Goal: Navigation & Orientation: Find specific page/section

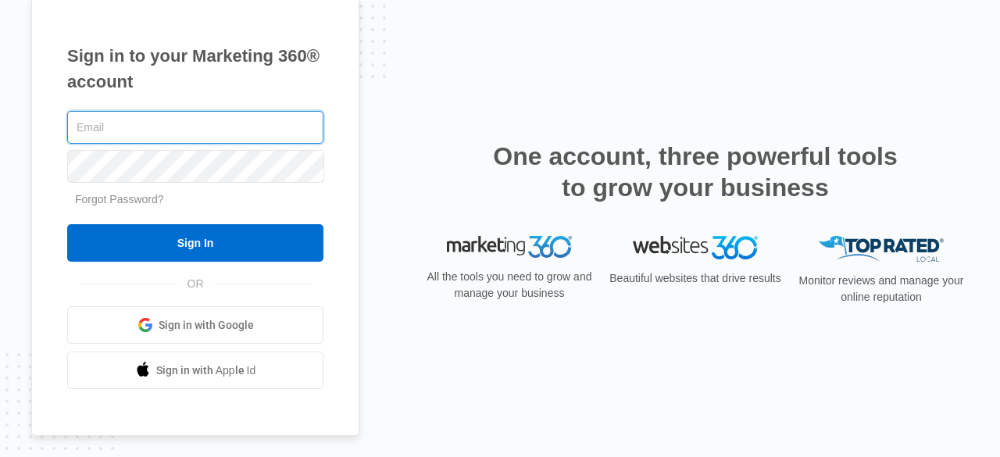
type input "[PERSON_NAME][EMAIL_ADDRESS][DOMAIN_NAME]"
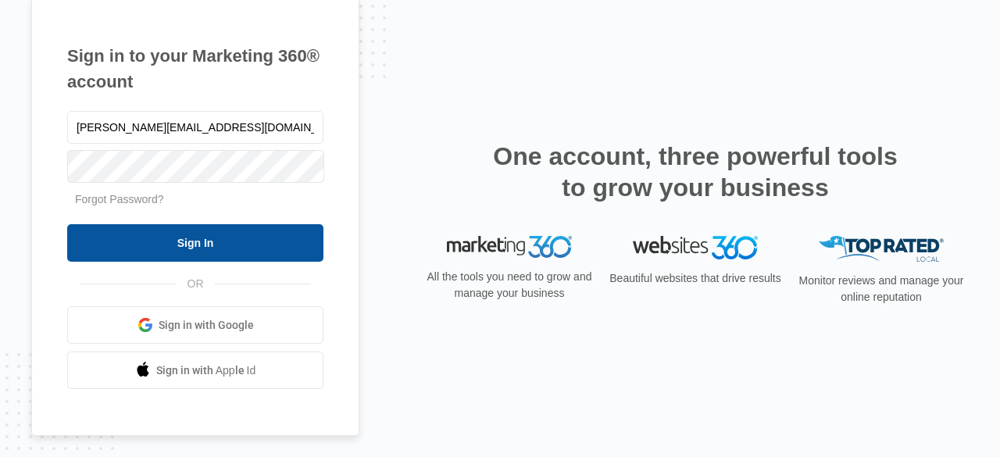
click at [202, 234] on input "Sign In" at bounding box center [195, 242] width 256 height 37
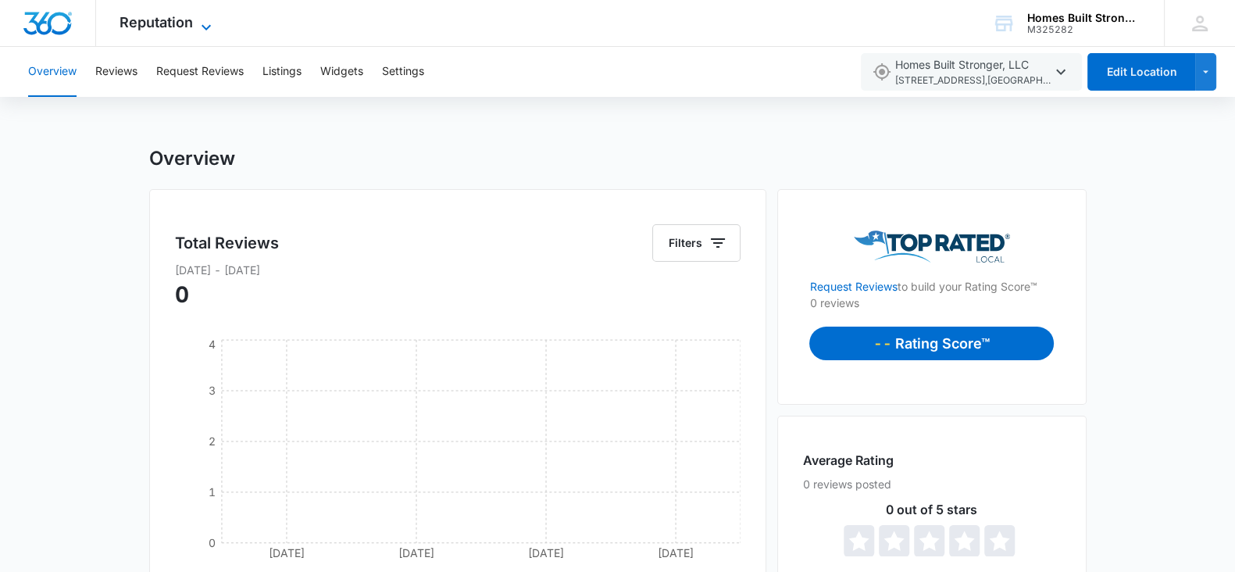
click at [183, 22] on span "Reputation" at bounding box center [155, 22] width 73 height 16
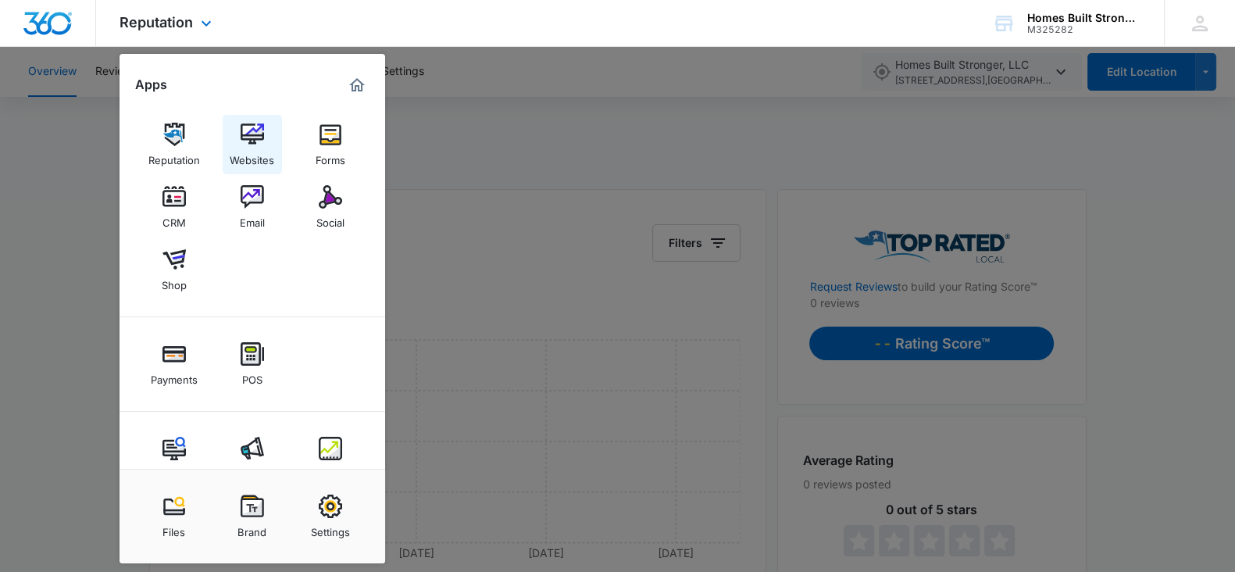
click at [249, 138] on img at bounding box center [252, 134] width 23 height 23
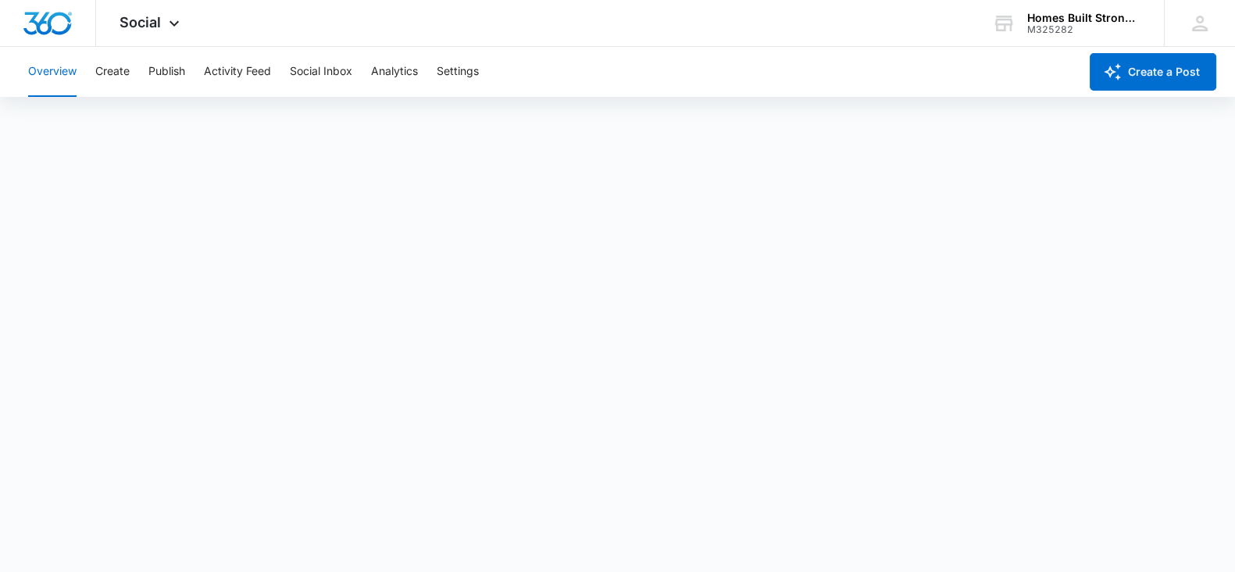
click at [42, 73] on button "Overview" at bounding box center [52, 72] width 48 height 50
click at [55, 77] on button "Overview" at bounding box center [52, 72] width 48 height 50
click at [221, 65] on button "Activity Feed" at bounding box center [237, 72] width 67 height 50
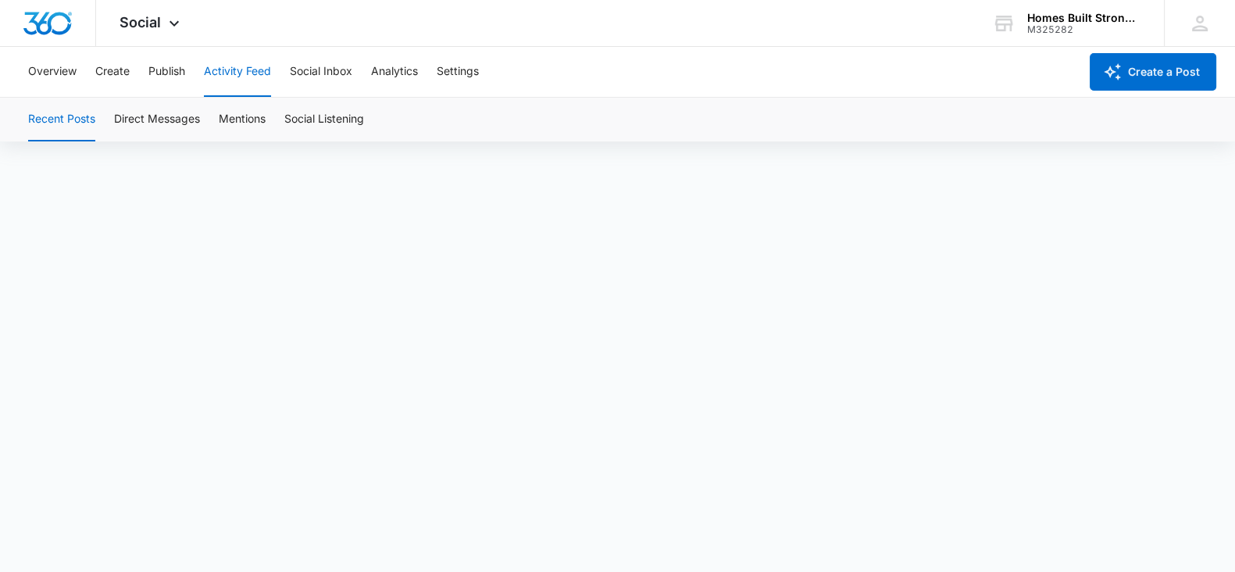
click at [66, 116] on button "Recent Posts" at bounding box center [61, 120] width 67 height 44
click at [317, 119] on button "Social Listening" at bounding box center [324, 120] width 80 height 44
click at [186, 116] on button "Direct Messages" at bounding box center [157, 120] width 86 height 44
click at [312, 121] on button "Social Listening" at bounding box center [324, 120] width 80 height 44
click at [248, 67] on button "Activity Feed" at bounding box center [237, 72] width 67 height 50
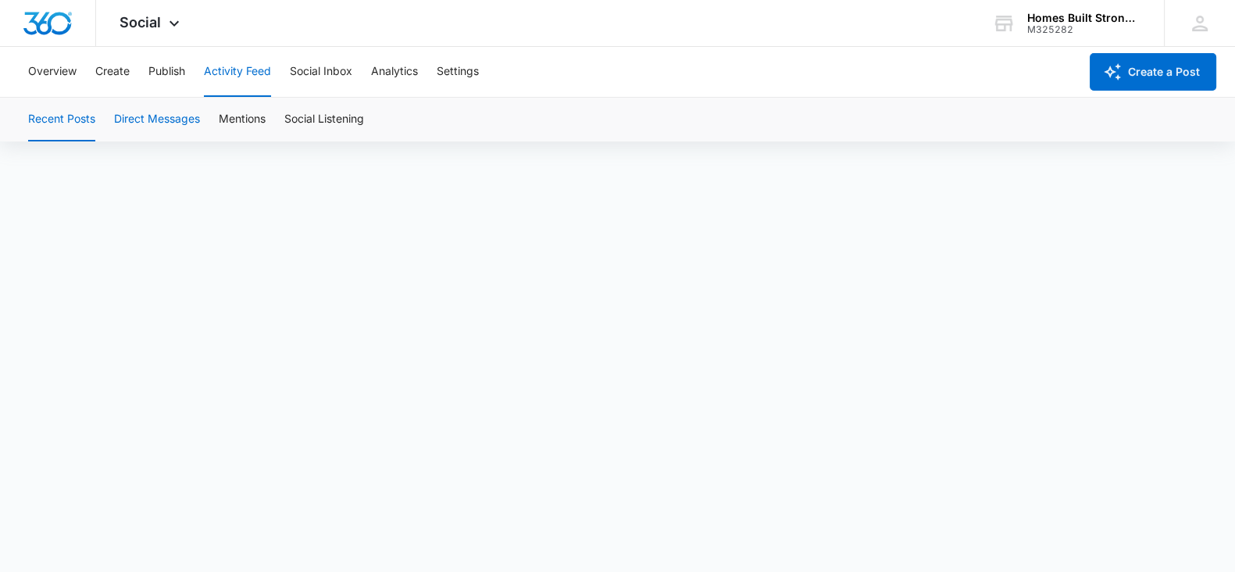
click at [164, 119] on button "Direct Messages" at bounding box center [157, 120] width 86 height 44
click at [250, 116] on button "Mentions" at bounding box center [242, 120] width 47 height 44
click at [343, 119] on button "Social Listening" at bounding box center [324, 120] width 80 height 44
click at [55, 69] on button "Overview" at bounding box center [52, 72] width 48 height 50
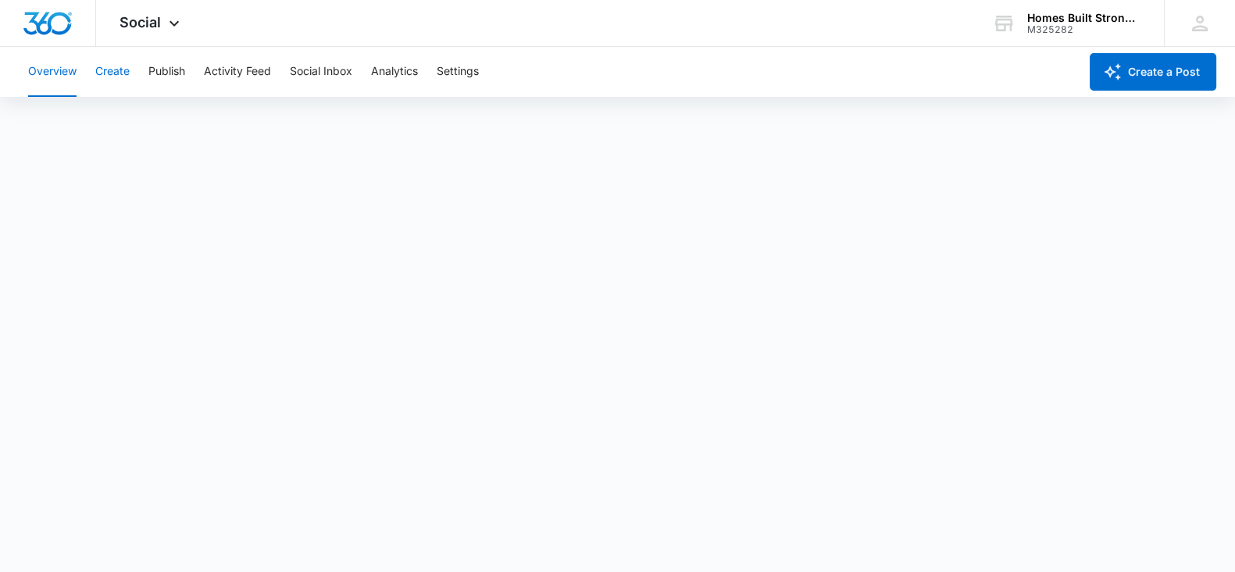
click at [109, 63] on button "Create" at bounding box center [112, 72] width 34 height 50
click at [159, 117] on button "Approvals" at bounding box center [153, 120] width 52 height 44
click at [264, 116] on button "Recommendations" at bounding box center [245, 120] width 95 height 44
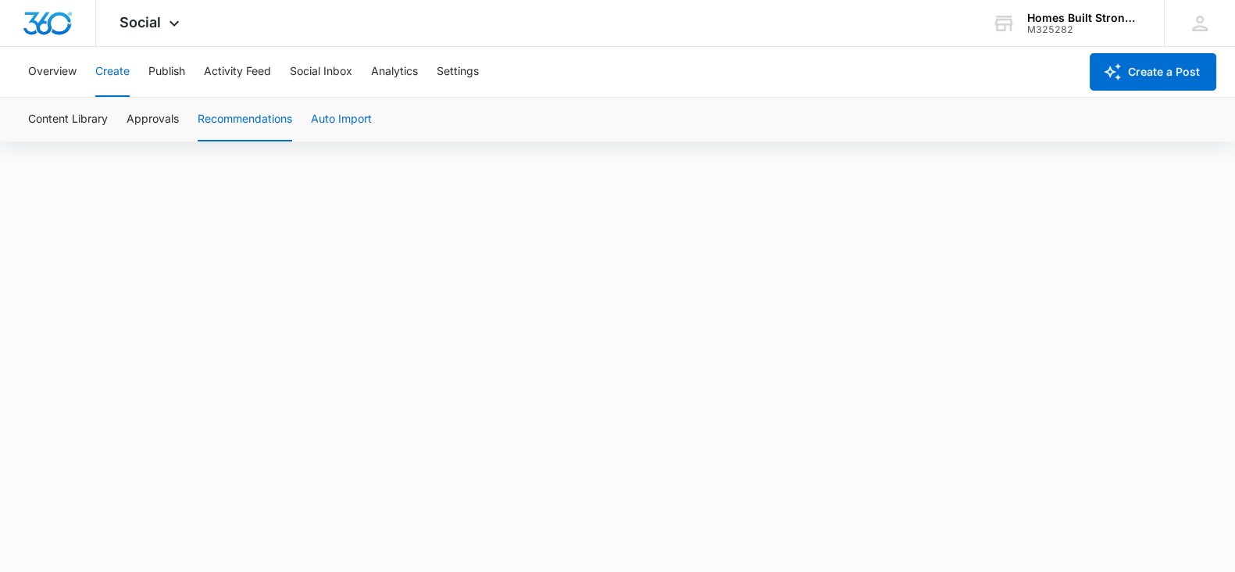
click at [341, 116] on button "Auto Import" at bounding box center [341, 120] width 61 height 44
click at [49, 67] on button "Overview" at bounding box center [52, 72] width 48 height 50
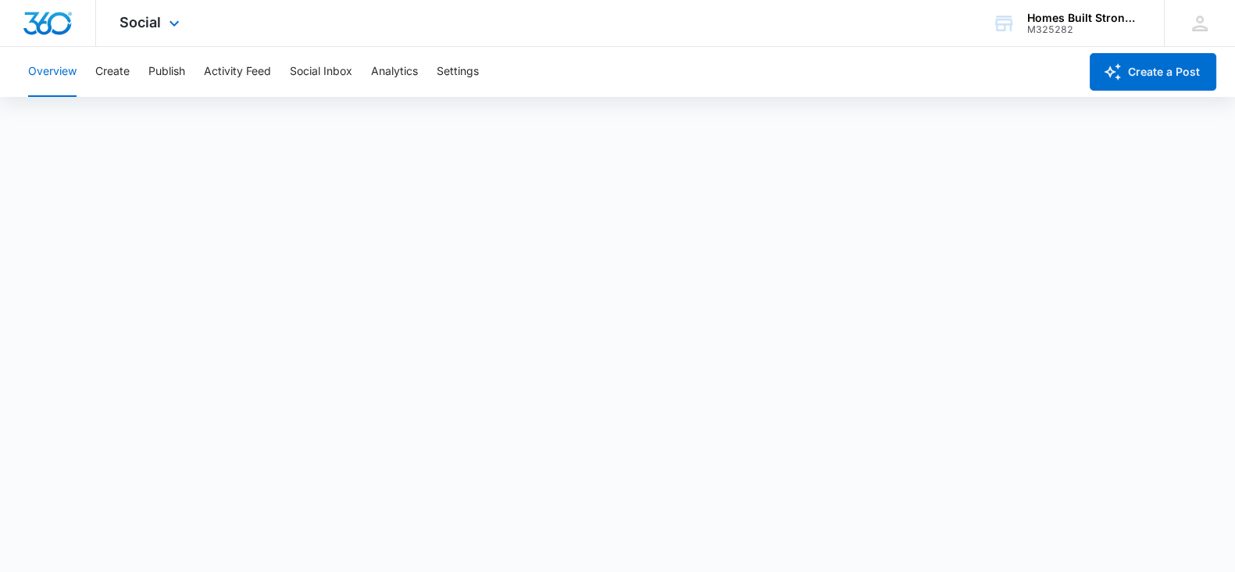
click at [161, 20] on div "Social Apps Reputation Websites Forms CRM Email Social Shop Payments POS Conten…" at bounding box center [151, 23] width 111 height 46
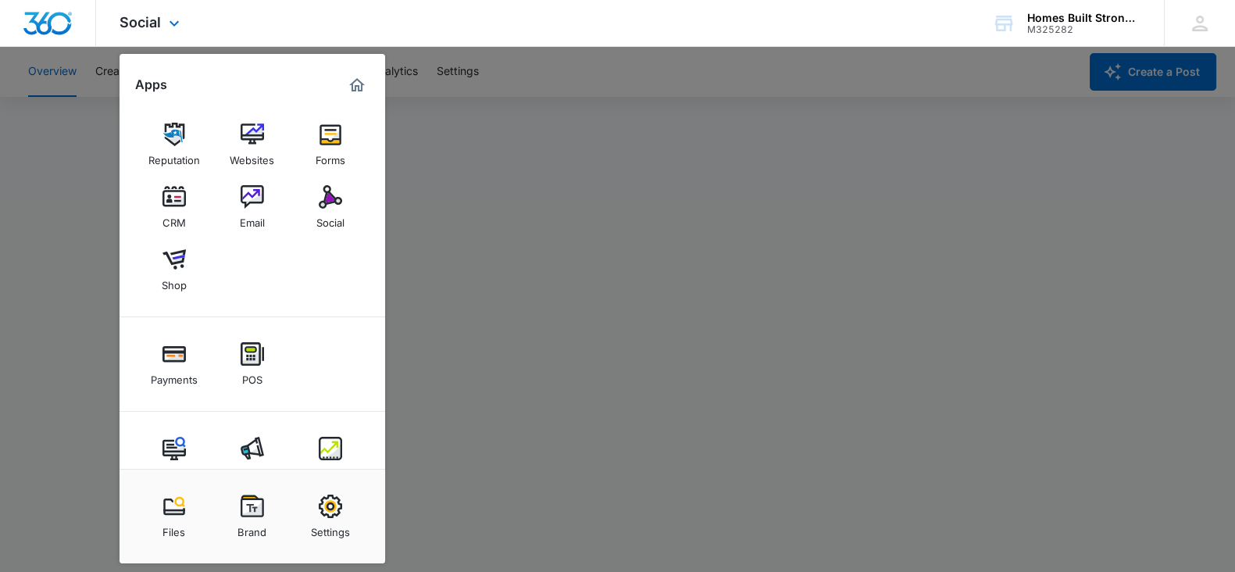
scroll to position [37, 0]
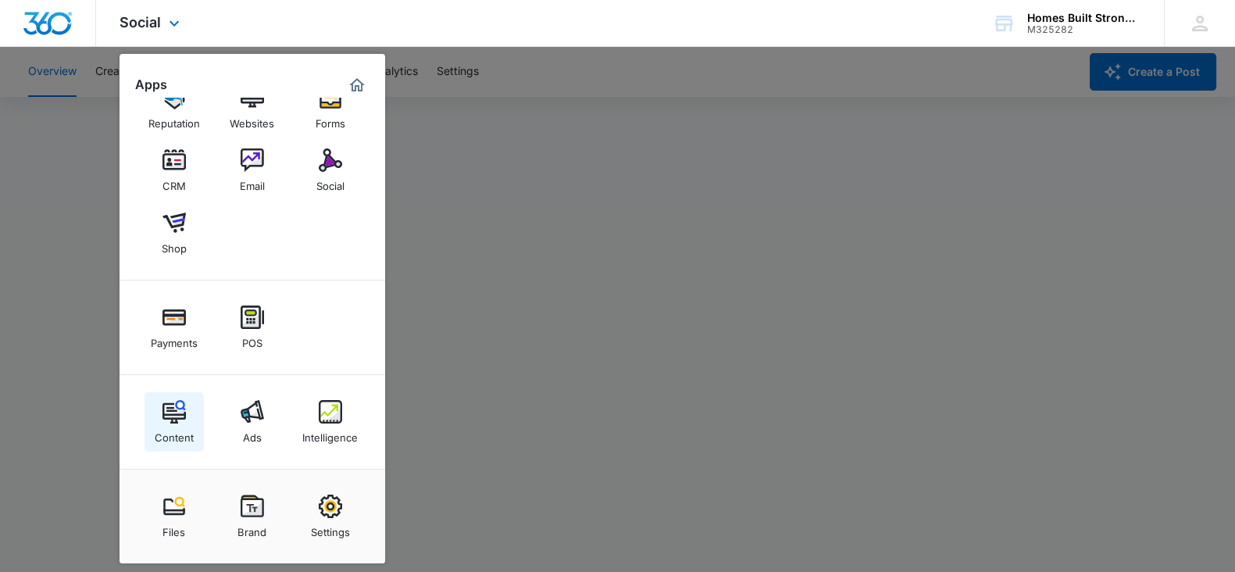
click at [180, 423] on img at bounding box center [173, 411] width 23 height 23
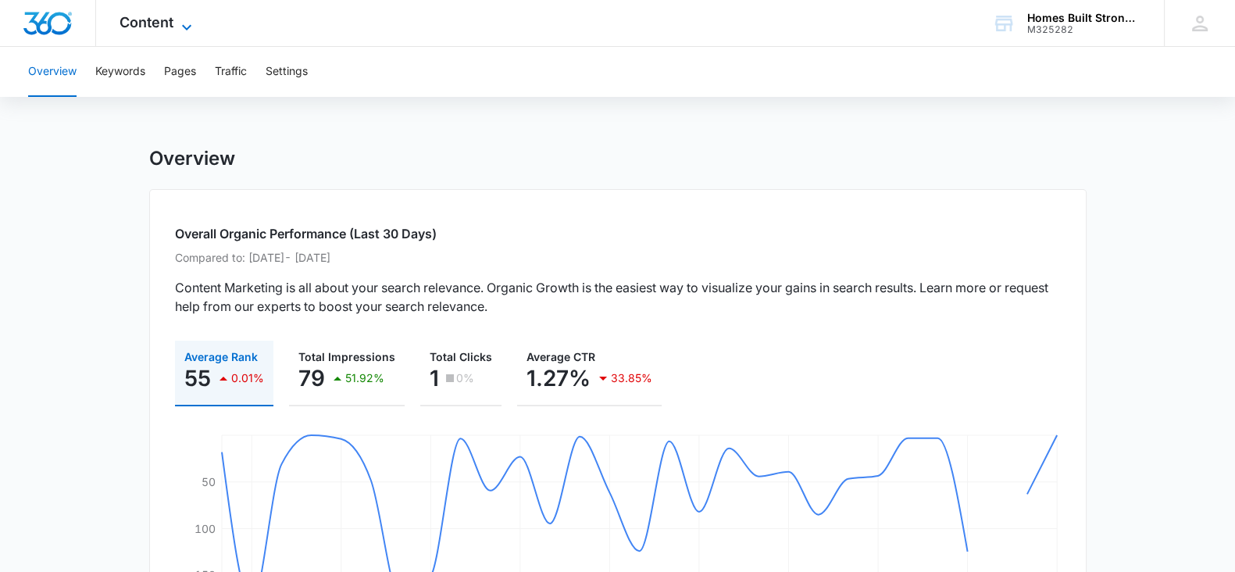
click at [183, 23] on icon at bounding box center [186, 27] width 19 height 19
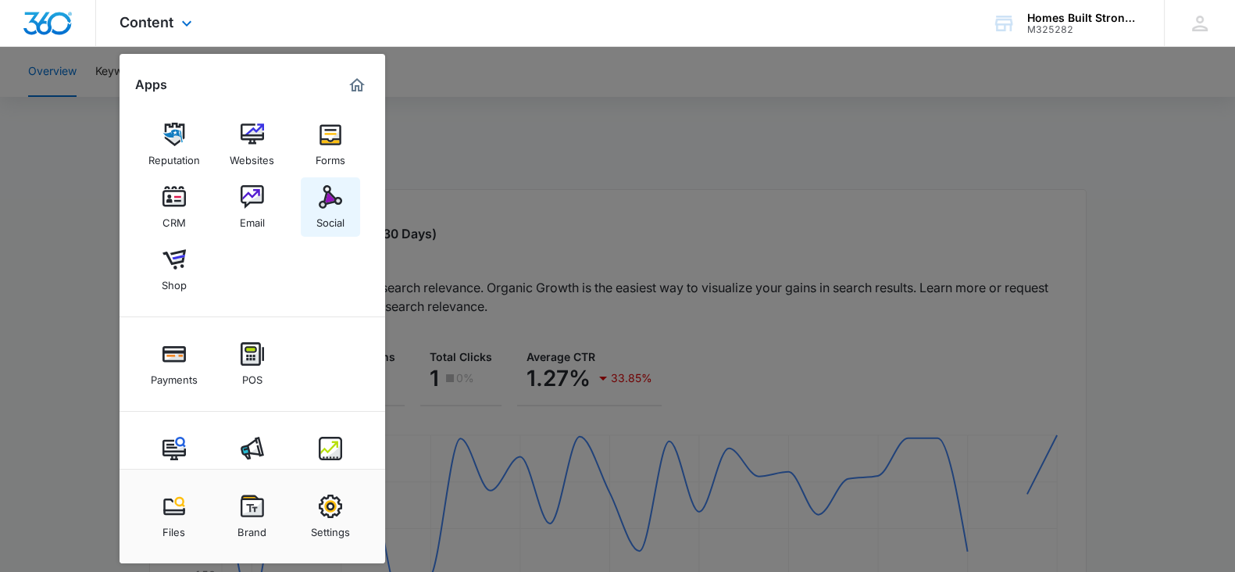
click at [336, 194] on img at bounding box center [330, 196] width 23 height 23
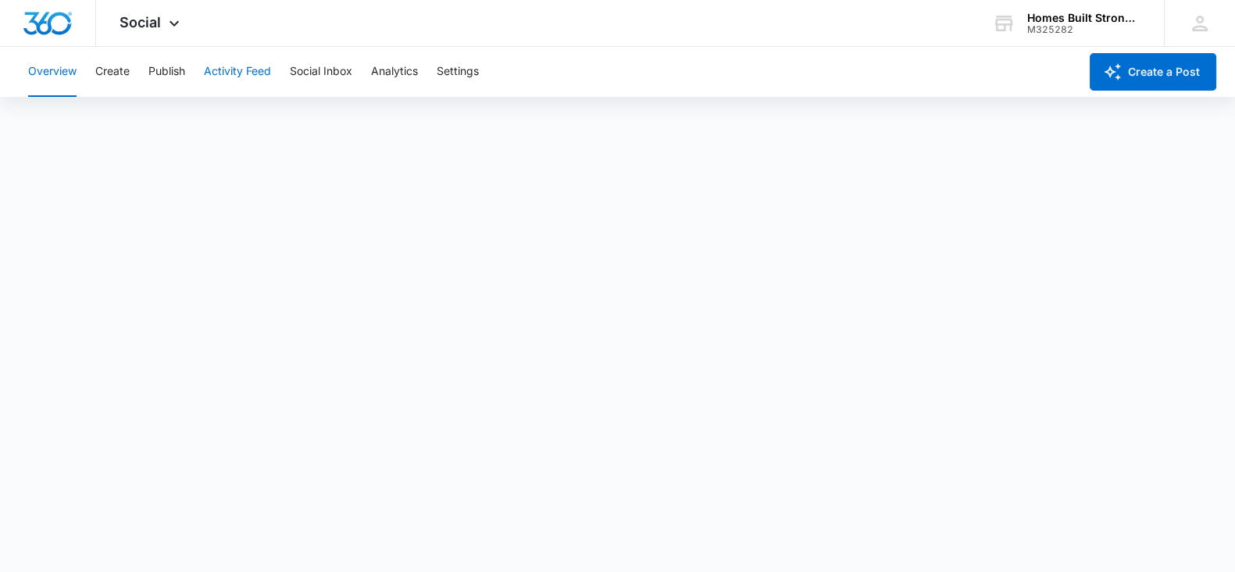
click at [250, 62] on button "Activity Feed" at bounding box center [237, 72] width 67 height 50
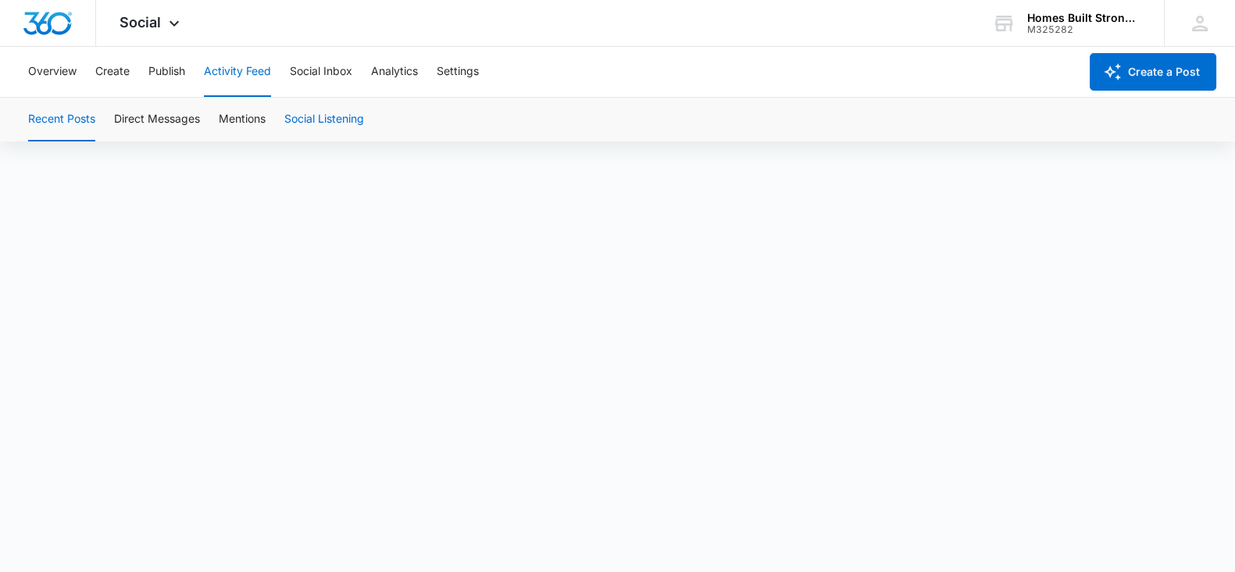
click at [332, 118] on button "Social Listening" at bounding box center [324, 120] width 80 height 44
click at [141, 111] on button "Direct Messages" at bounding box center [157, 120] width 86 height 44
click at [228, 72] on button "Activity Feed" at bounding box center [237, 72] width 67 height 50
click at [54, 67] on button "Overview" at bounding box center [52, 72] width 48 height 50
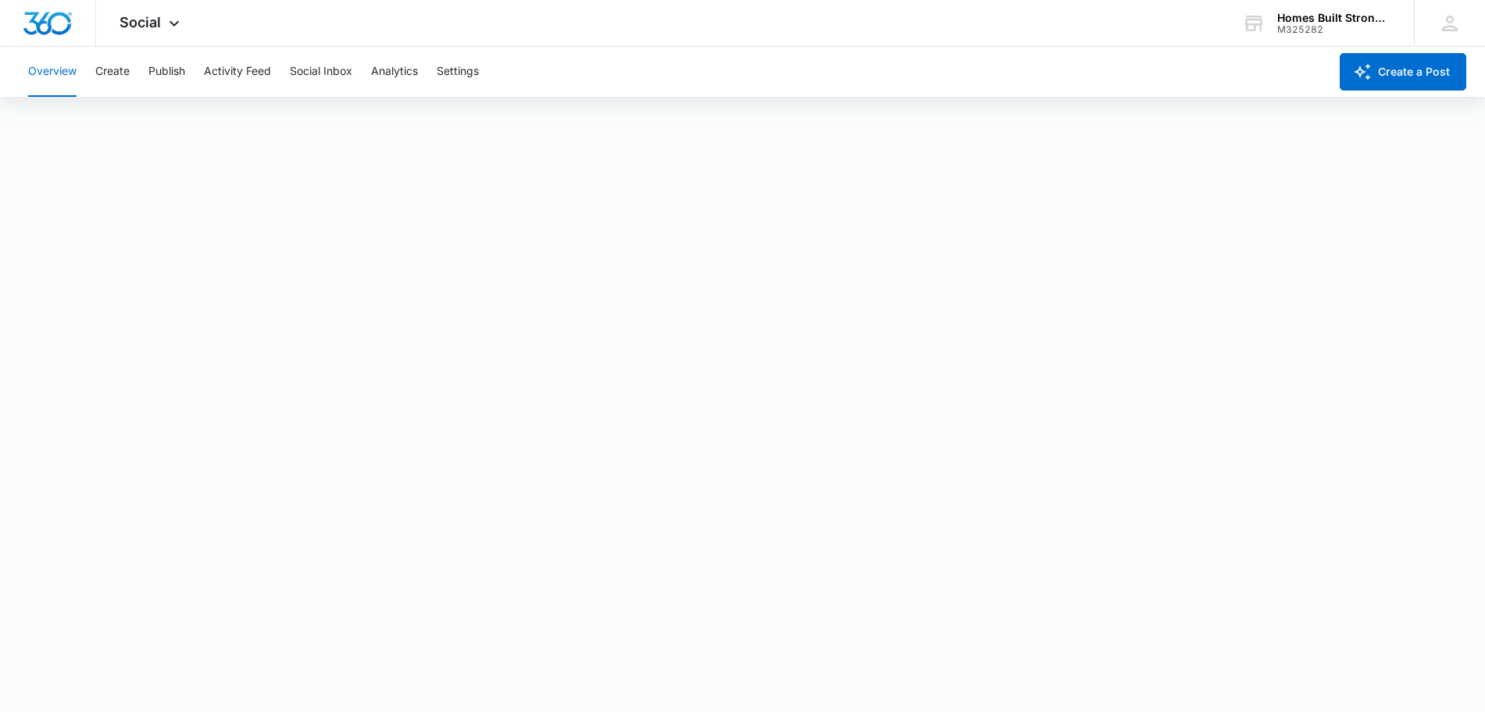
click at [70, 72] on button "Overview" at bounding box center [52, 72] width 48 height 50
click at [155, 73] on button "Publish" at bounding box center [166, 72] width 37 height 50
click at [307, 69] on button "Social Inbox" at bounding box center [321, 72] width 62 height 50
click at [221, 73] on button "Activity Feed" at bounding box center [237, 72] width 67 height 50
click at [56, 70] on button "Overview" at bounding box center [52, 72] width 48 height 50
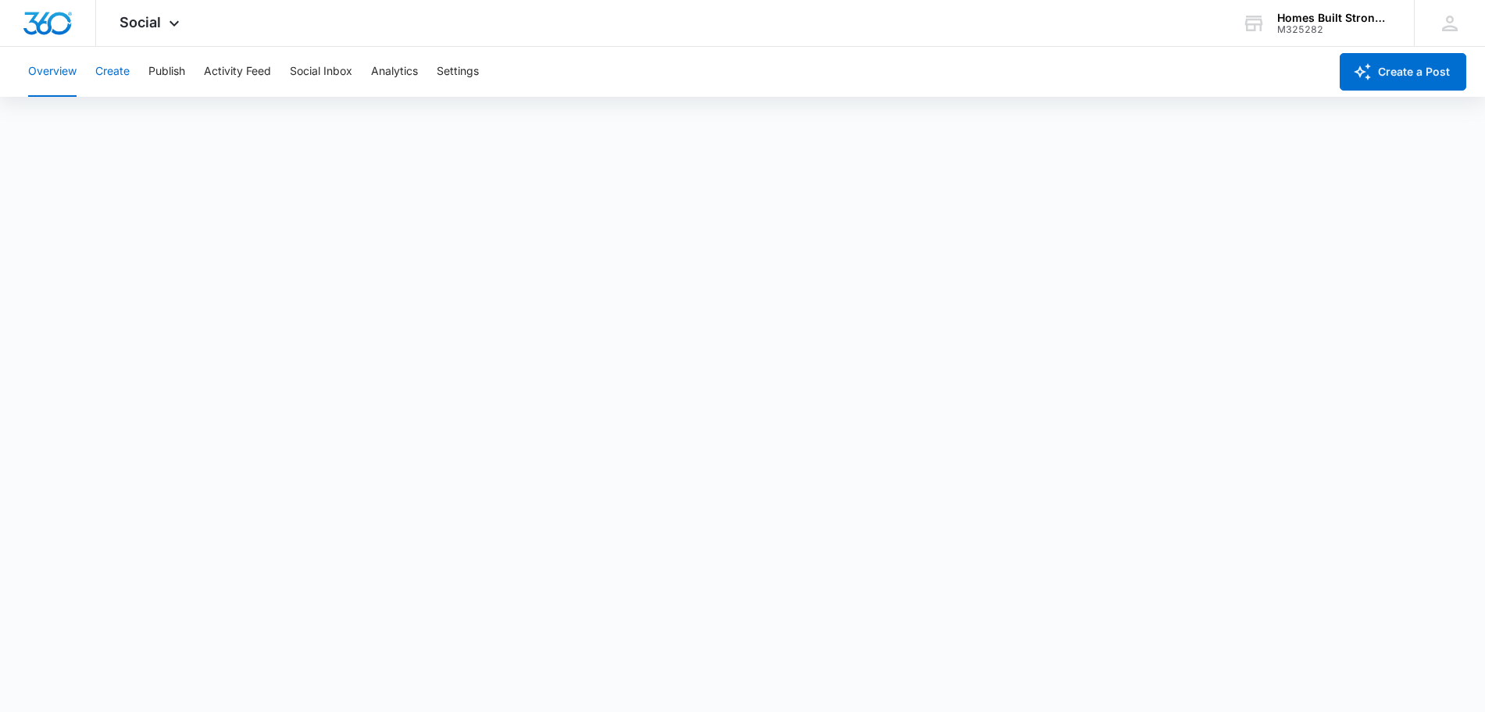
click at [102, 64] on button "Create" at bounding box center [112, 72] width 34 height 50
click at [139, 127] on button "Approvals" at bounding box center [153, 120] width 52 height 44
click at [173, 119] on button "Approvals" at bounding box center [153, 120] width 52 height 44
click at [340, 122] on button "Auto Import" at bounding box center [341, 120] width 61 height 44
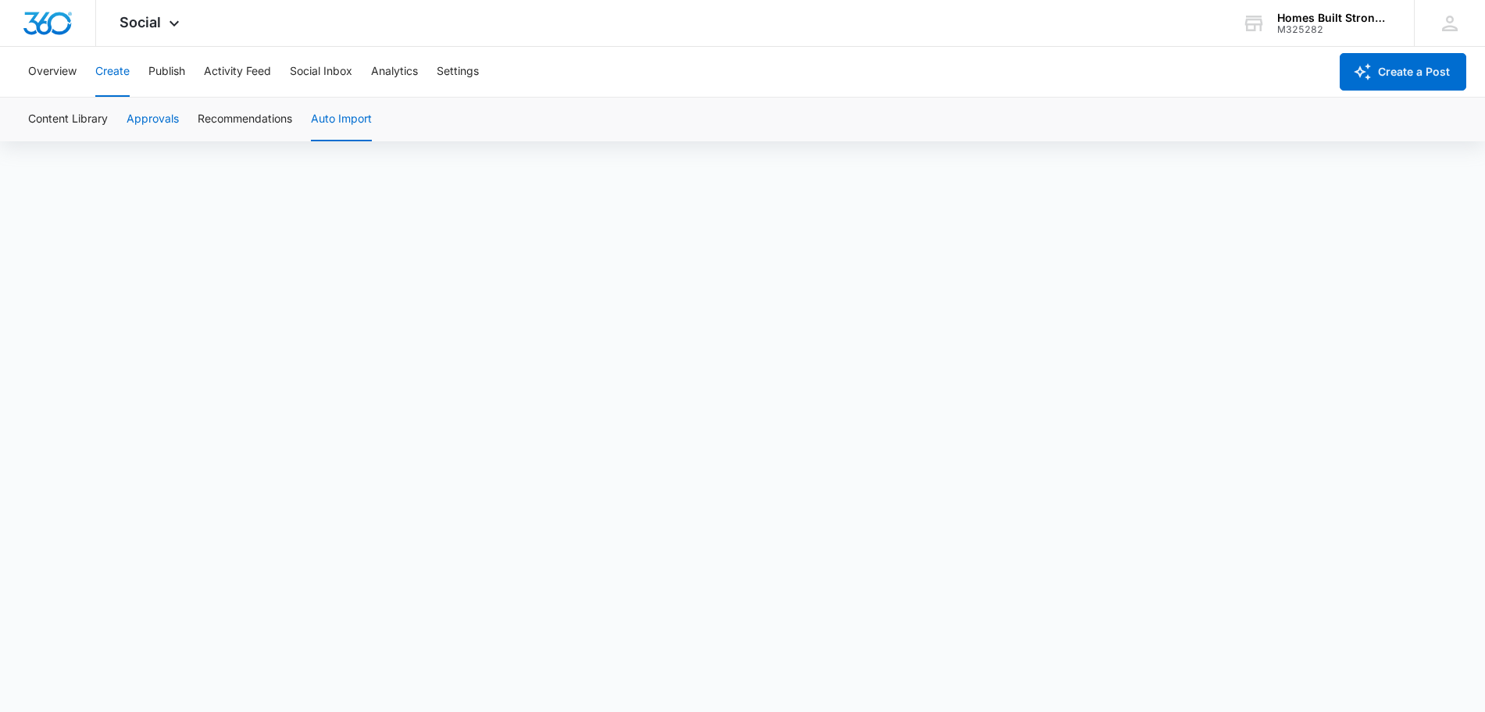
click at [144, 115] on button "Approvals" at bounding box center [153, 120] width 52 height 44
click at [88, 115] on button "Content Library" at bounding box center [68, 120] width 80 height 44
click at [153, 120] on button "Approvals" at bounding box center [153, 120] width 52 height 44
click at [258, 69] on button "Activity Feed" at bounding box center [237, 72] width 67 height 50
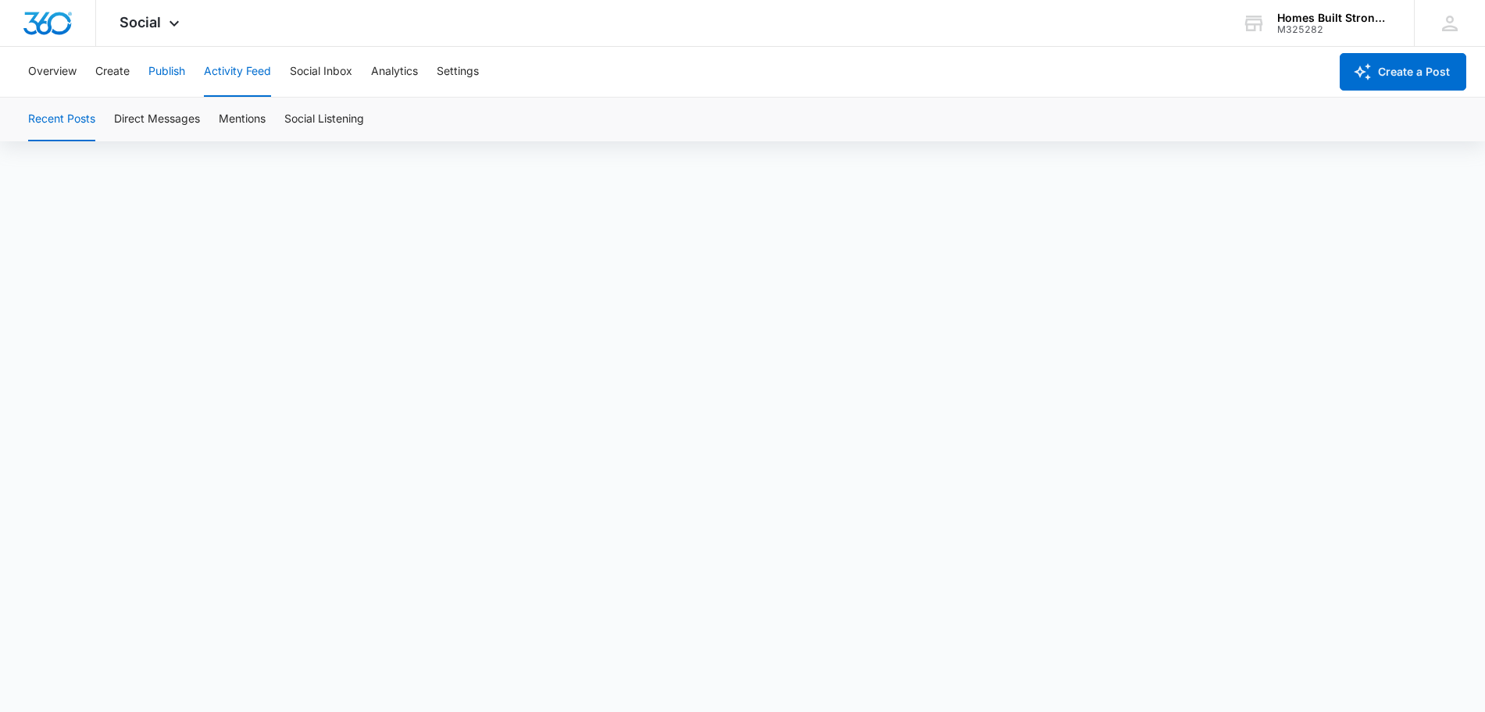
click at [171, 73] on button "Publish" at bounding box center [166, 72] width 37 height 50
click at [106, 76] on button "Create" at bounding box center [112, 72] width 34 height 50
click at [147, 119] on button "Approvals" at bounding box center [153, 120] width 52 height 44
click at [59, 71] on button "Overview" at bounding box center [52, 72] width 48 height 50
click at [157, 73] on button "Publish" at bounding box center [166, 72] width 37 height 50
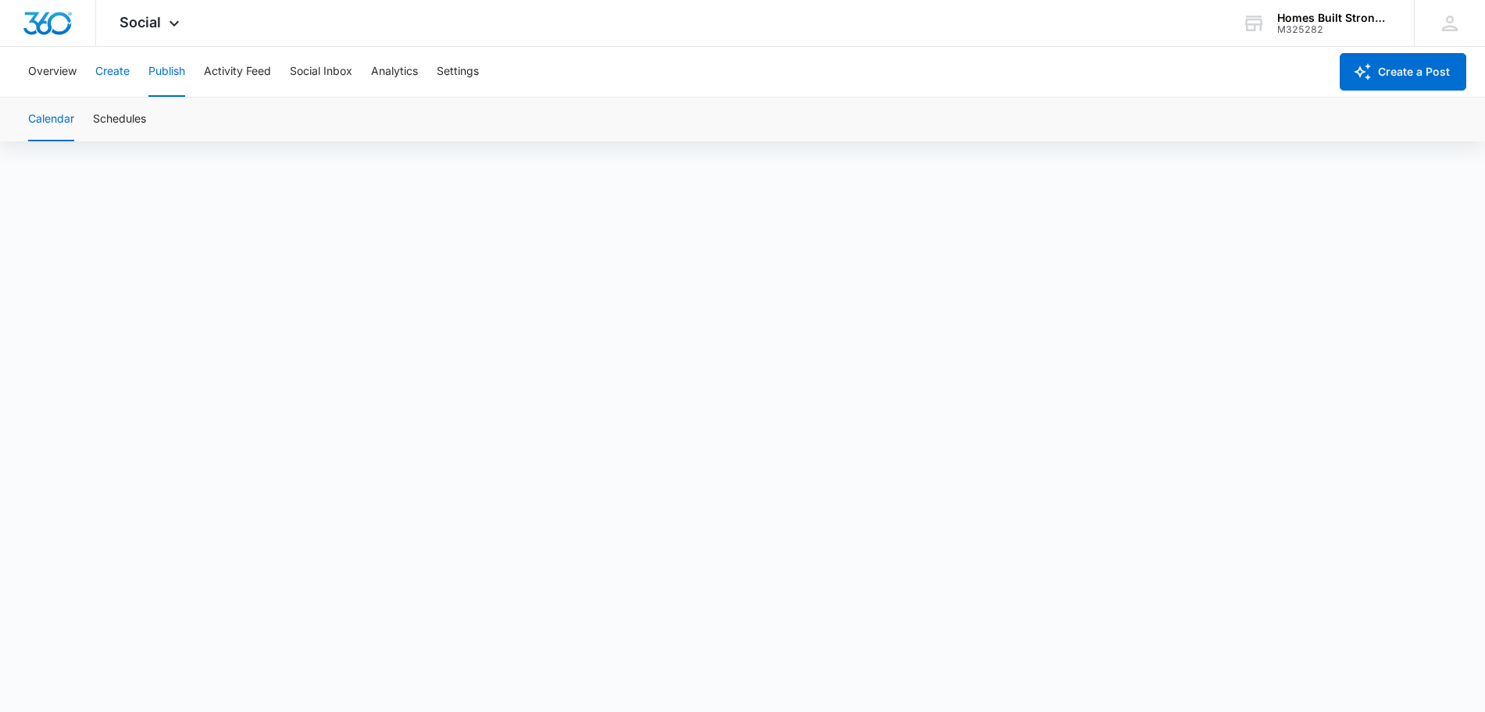
click at [126, 73] on button "Create" at bounding box center [112, 72] width 34 height 50
click at [143, 116] on button "Approvals" at bounding box center [153, 120] width 52 height 44
click at [209, 117] on button "Recommendations" at bounding box center [245, 120] width 95 height 44
click at [150, 123] on button "Approvals" at bounding box center [153, 120] width 52 height 44
click at [226, 116] on button "Recommendations" at bounding box center [245, 120] width 95 height 44
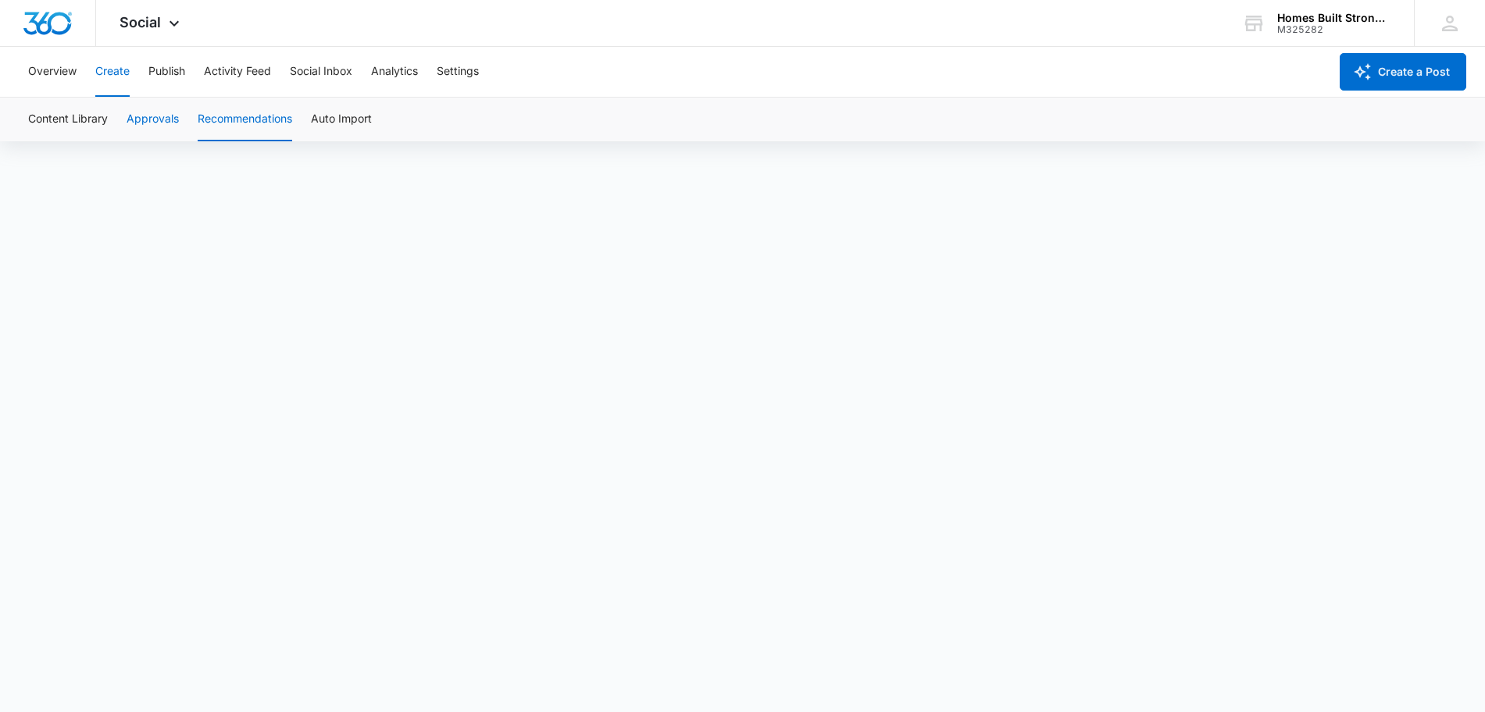
click at [175, 119] on button "Approvals" at bounding box center [153, 120] width 52 height 44
click at [77, 119] on button "Content Library" at bounding box center [68, 120] width 80 height 44
click at [142, 118] on button "Approvals" at bounding box center [153, 120] width 52 height 44
click at [91, 123] on button "Content Library" at bounding box center [68, 120] width 80 height 44
click at [150, 119] on button "Approvals" at bounding box center [153, 120] width 52 height 44
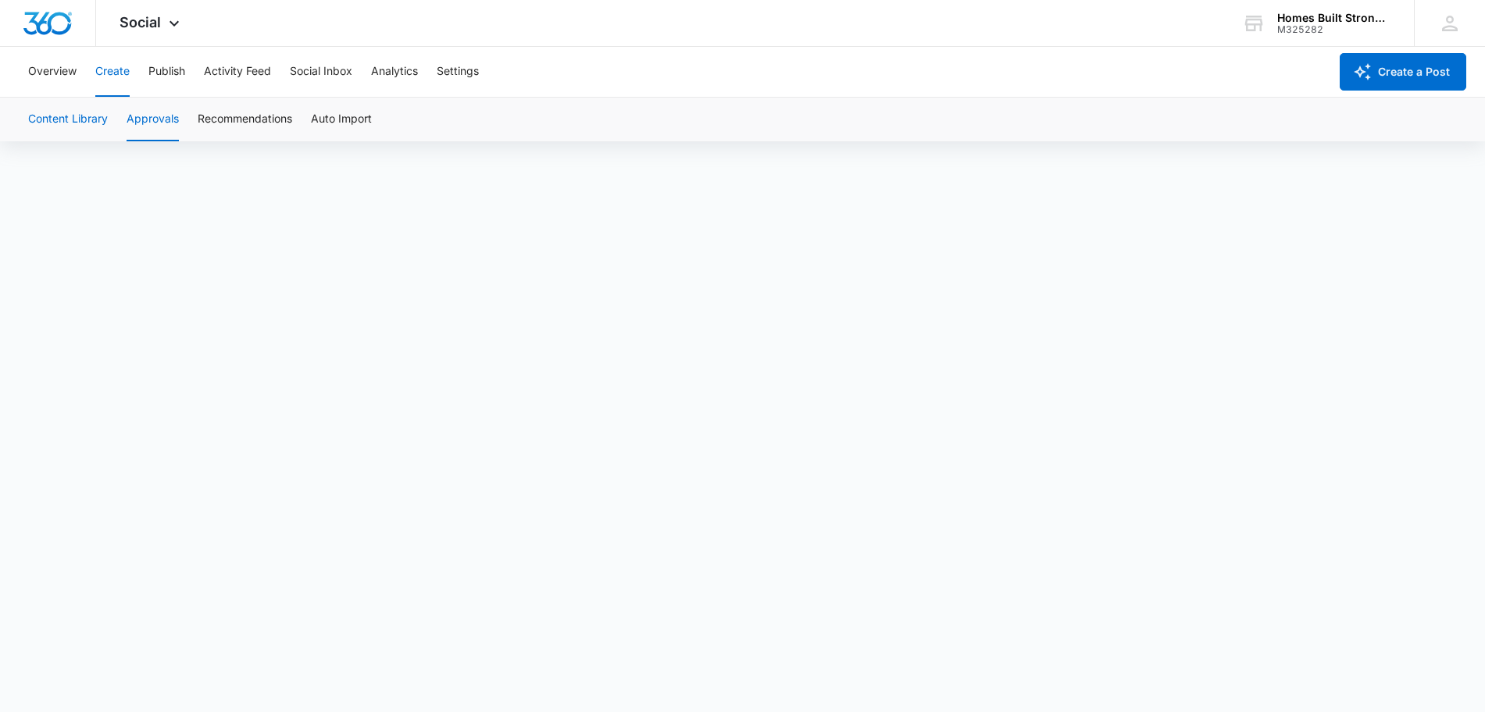
click at [77, 120] on button "Content Library" at bounding box center [68, 120] width 80 height 44
click at [144, 118] on button "Approvals" at bounding box center [153, 120] width 52 height 44
click at [55, 123] on button "Content Library" at bounding box center [68, 120] width 80 height 44
click at [169, 118] on button "Approvals" at bounding box center [153, 120] width 52 height 44
click at [159, 118] on button "Approvals" at bounding box center [153, 120] width 52 height 44
